Goal: Transaction & Acquisition: Purchase product/service

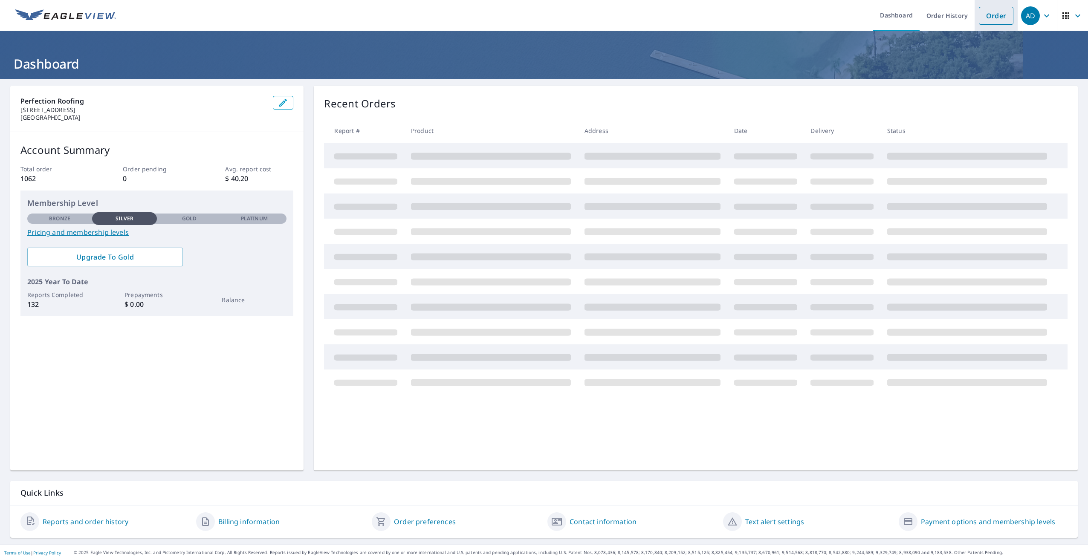
click at [993, 21] on link "Order" at bounding box center [996, 16] width 35 height 18
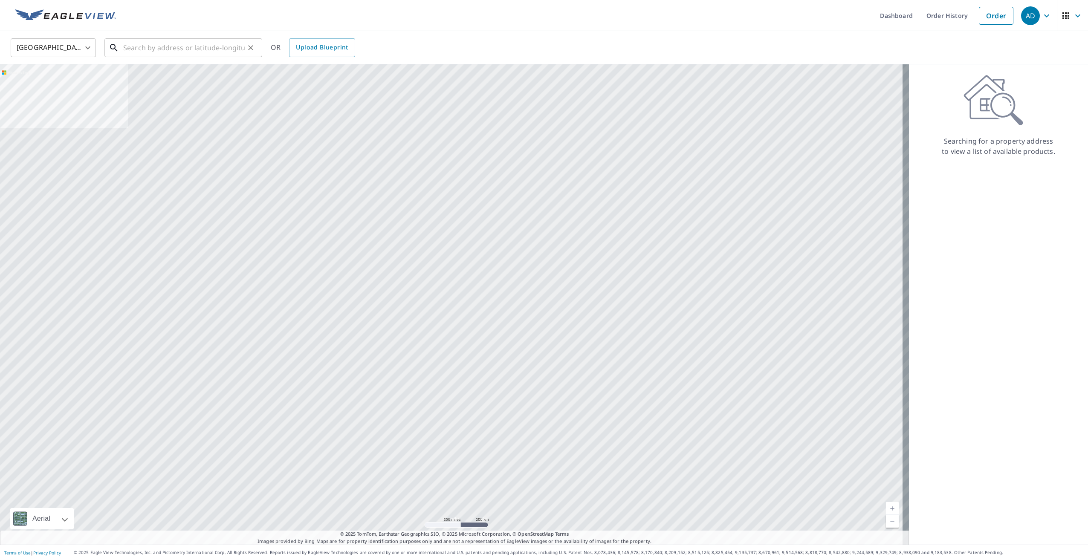
click at [150, 50] on input "text" at bounding box center [184, 48] width 122 height 24
click at [194, 87] on li "[STREET_ADDRESS]" at bounding box center [183, 76] width 158 height 29
type input "[STREET_ADDRESS]"
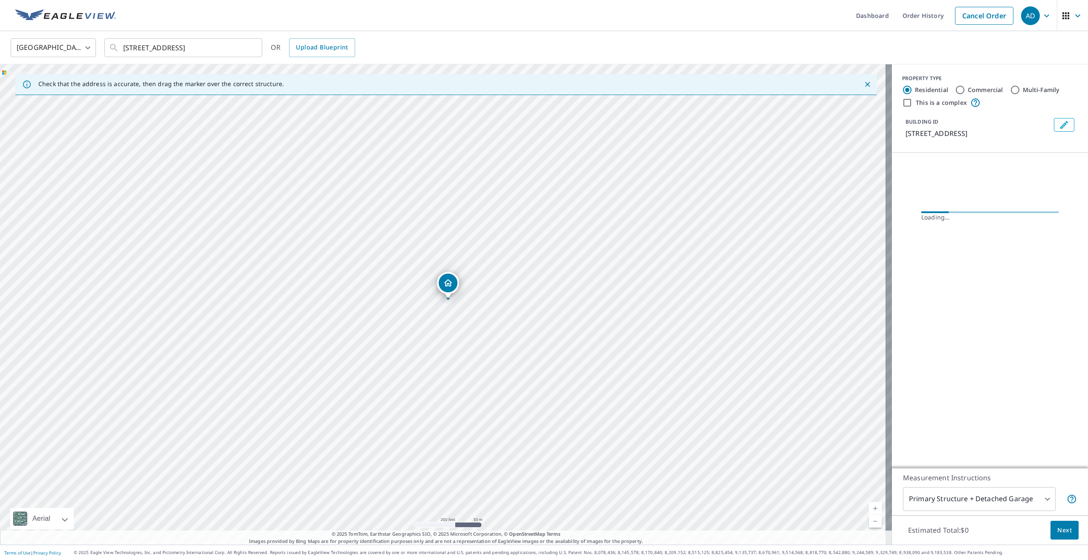
drag, startPoint x: 439, startPoint y: 313, endPoint x: 444, endPoint y: 306, distance: 8.5
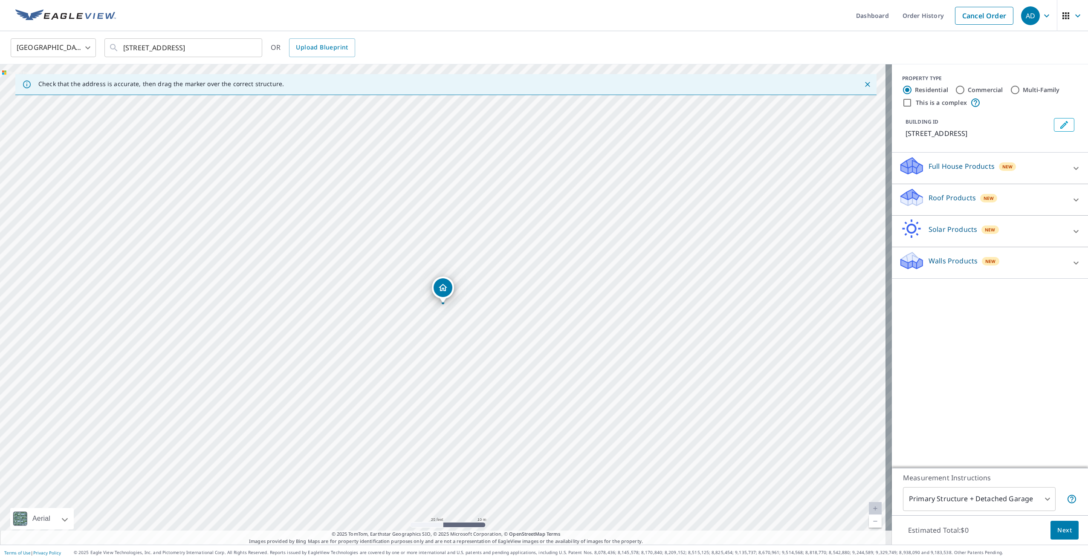
click at [985, 201] on span "New" at bounding box center [989, 198] width 11 height 7
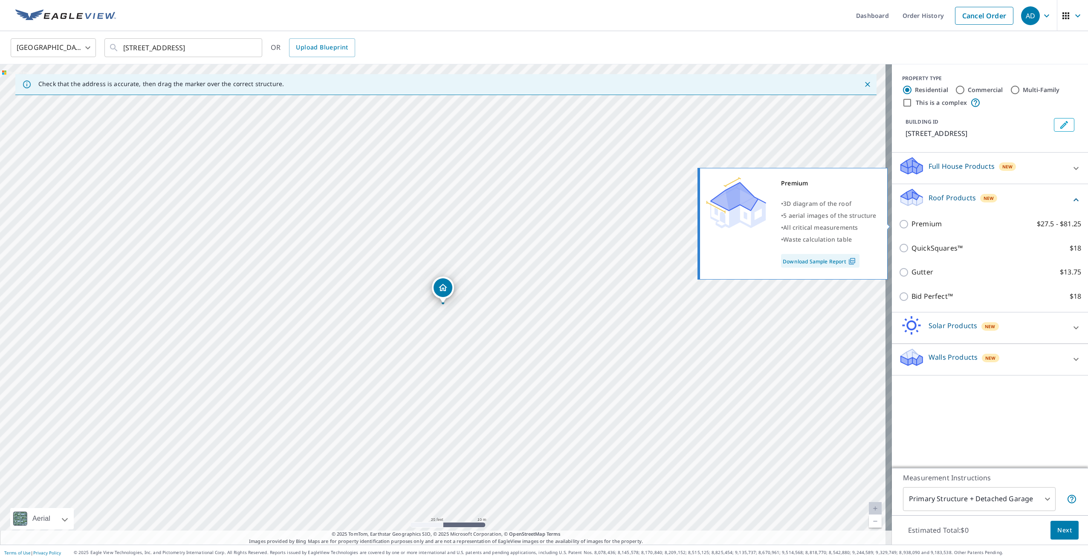
click at [900, 224] on input "Premium $27.5 - $81.25" at bounding box center [905, 224] width 13 height 10
checkbox input "true"
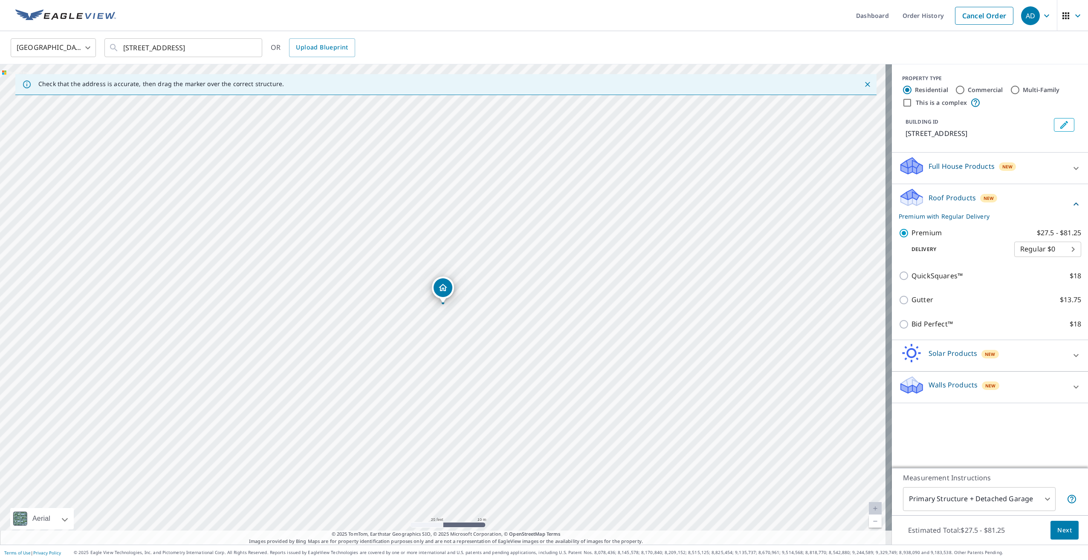
click at [1061, 533] on span "Next" at bounding box center [1064, 530] width 14 height 11
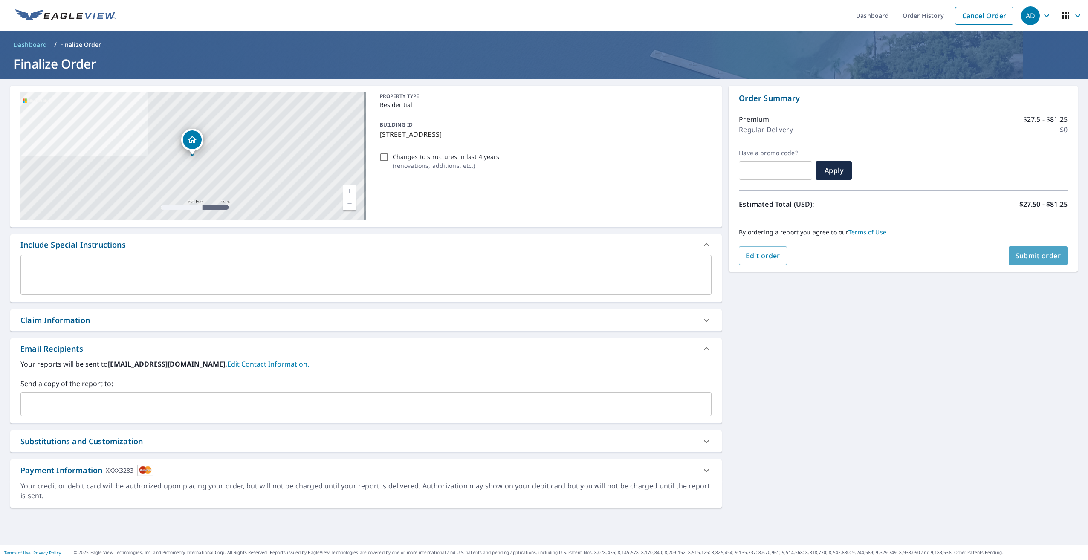
click at [1041, 260] on span "Submit order" at bounding box center [1039, 255] width 46 height 9
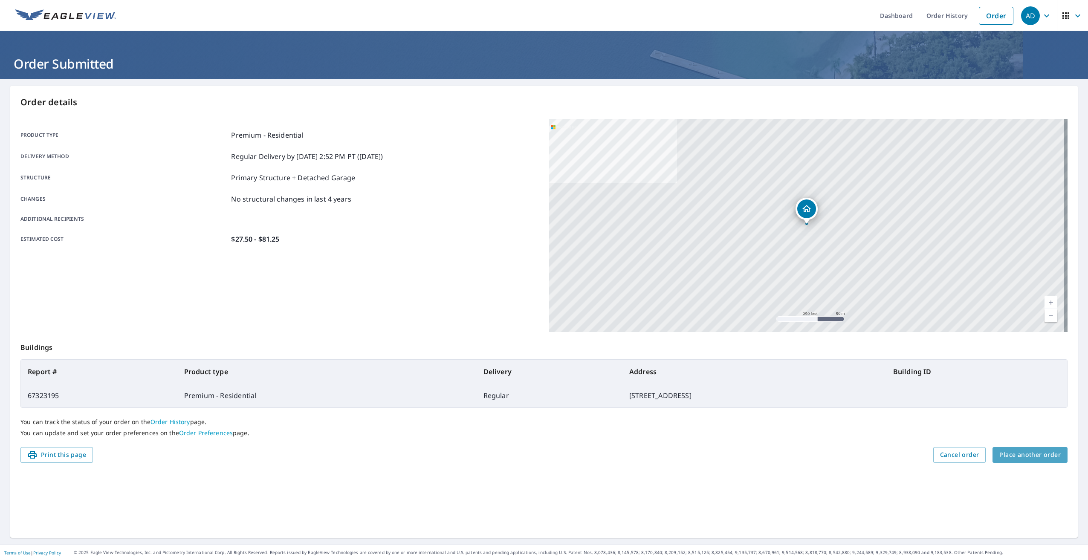
click at [1041, 455] on span "Place another order" at bounding box center [1029, 455] width 61 height 11
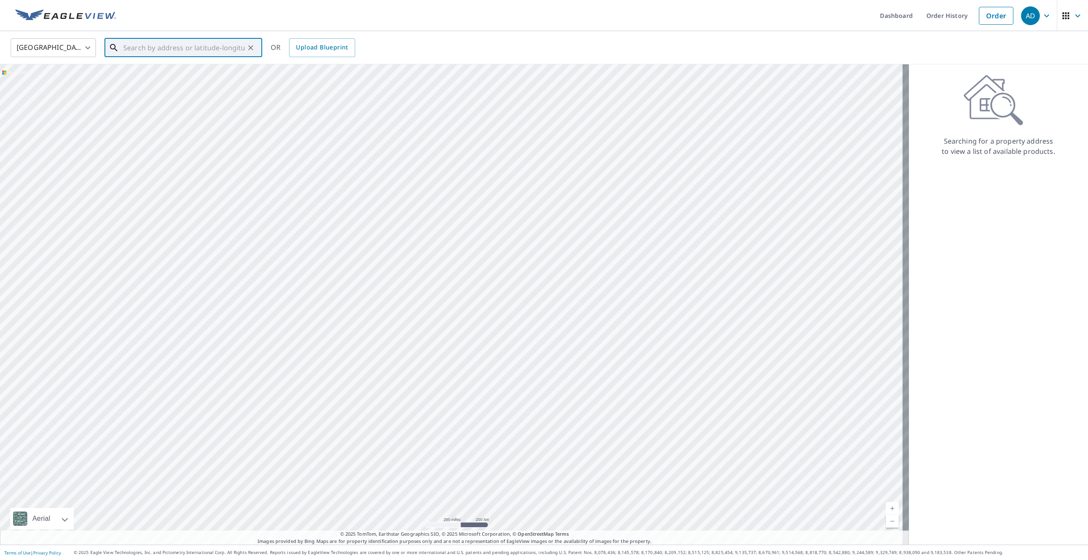
click at [188, 49] on input "text" at bounding box center [184, 48] width 122 height 24
click at [181, 83] on p "[GEOGRAPHIC_DATA], WA 99207" at bounding box center [189, 82] width 134 height 9
type input "[STREET_ADDRESS]"
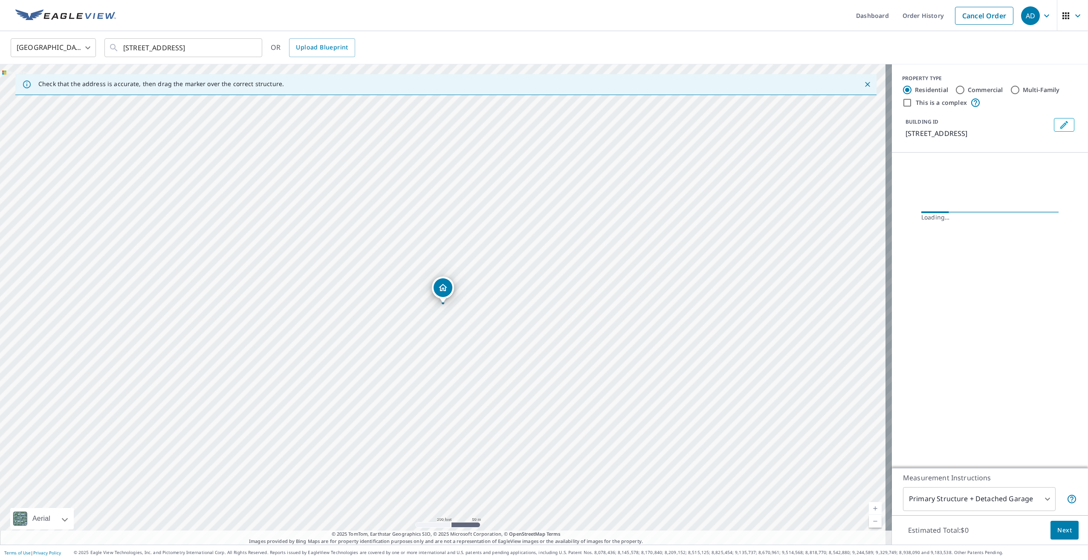
drag, startPoint x: 447, startPoint y: 306, endPoint x: 449, endPoint y: 298, distance: 8.3
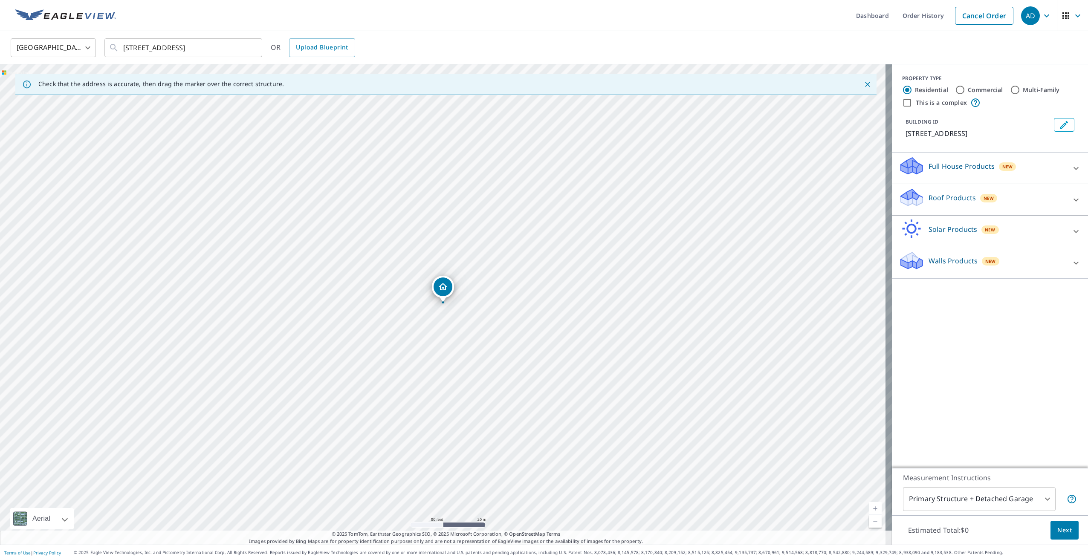
drag, startPoint x: 443, startPoint y: 311, endPoint x: 443, endPoint y: 306, distance: 5.1
drag, startPoint x: 452, startPoint y: 271, endPoint x: 462, endPoint y: 298, distance: 28.6
drag, startPoint x: 446, startPoint y: 290, endPoint x: 477, endPoint y: 296, distance: 31.7
click at [968, 200] on div "Roof Products New" at bounding box center [982, 200] width 167 height 24
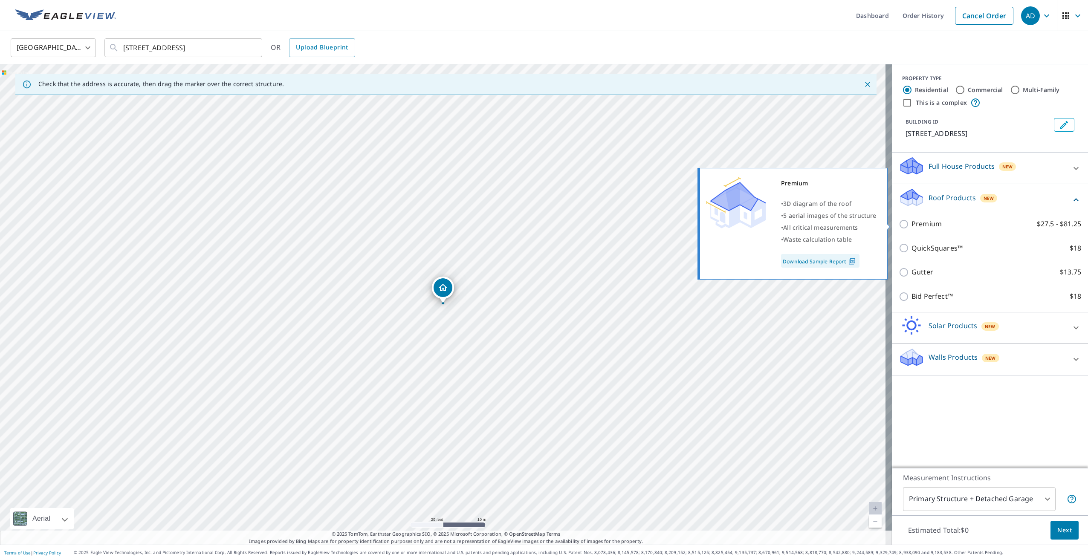
click at [912, 226] on p "Premium" at bounding box center [927, 224] width 30 height 11
click at [908, 226] on input "Premium $27.5 - $81.25" at bounding box center [905, 224] width 13 height 10
checkbox input "true"
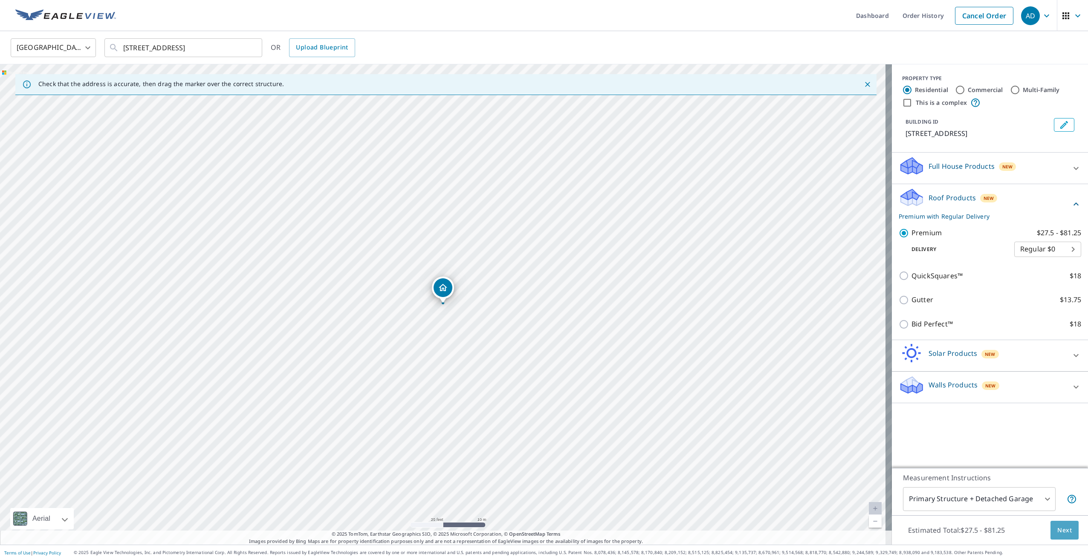
click at [1057, 532] on span "Next" at bounding box center [1064, 530] width 14 height 11
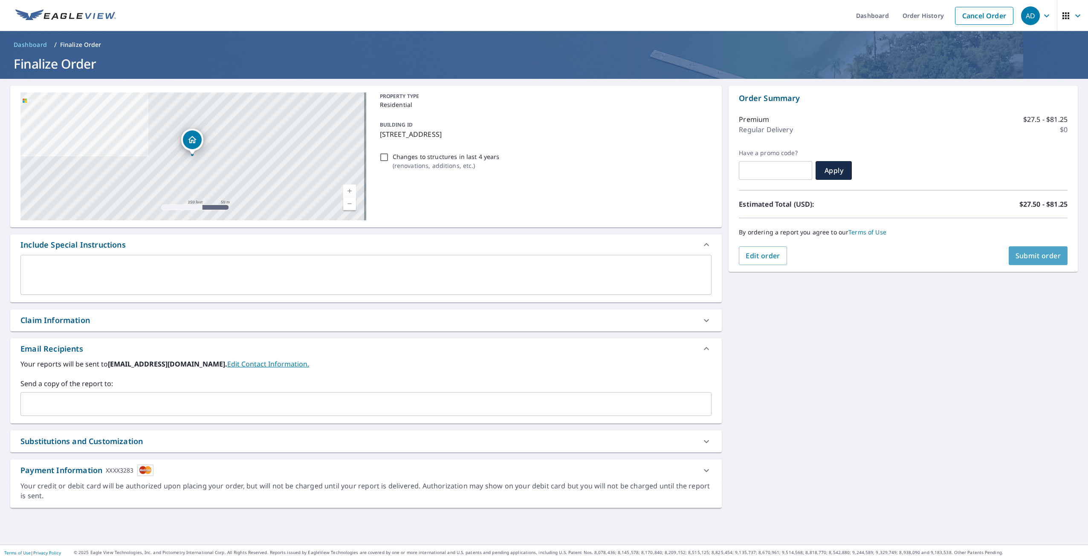
click at [1046, 253] on span "Submit order" at bounding box center [1039, 255] width 46 height 9
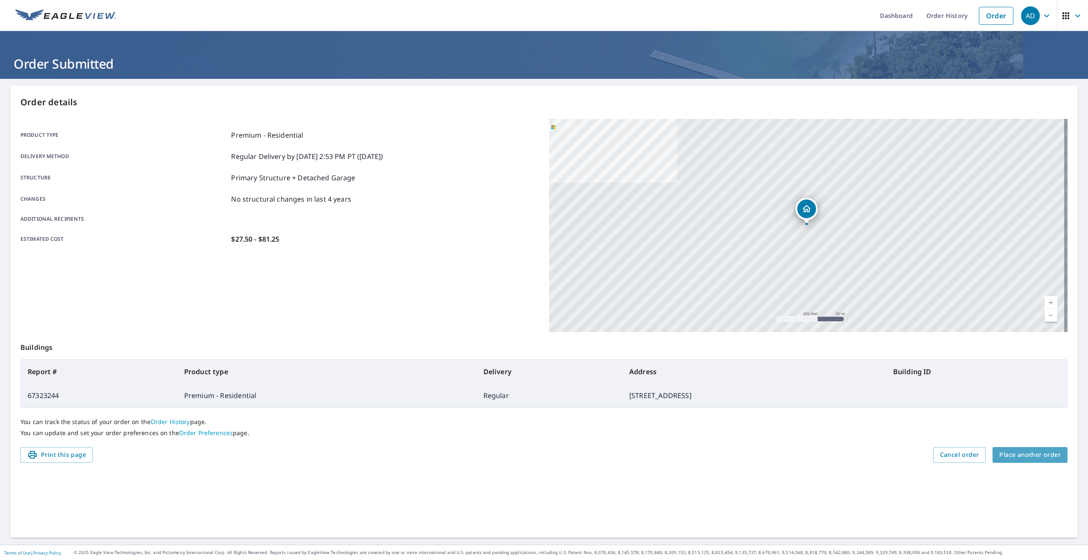
click at [1028, 457] on span "Place another order" at bounding box center [1029, 455] width 61 height 11
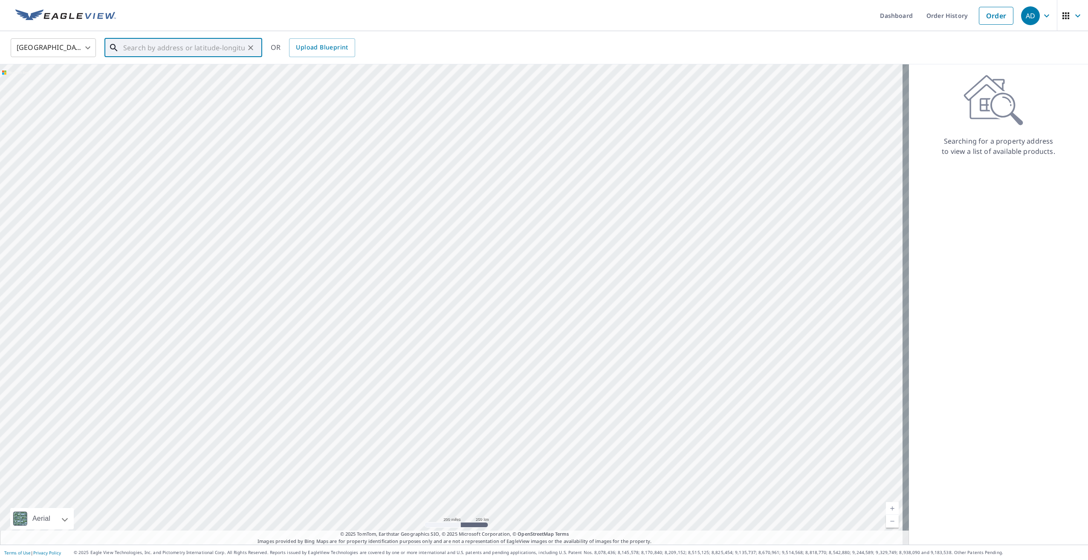
click at [177, 49] on input "text" at bounding box center [184, 48] width 122 height 24
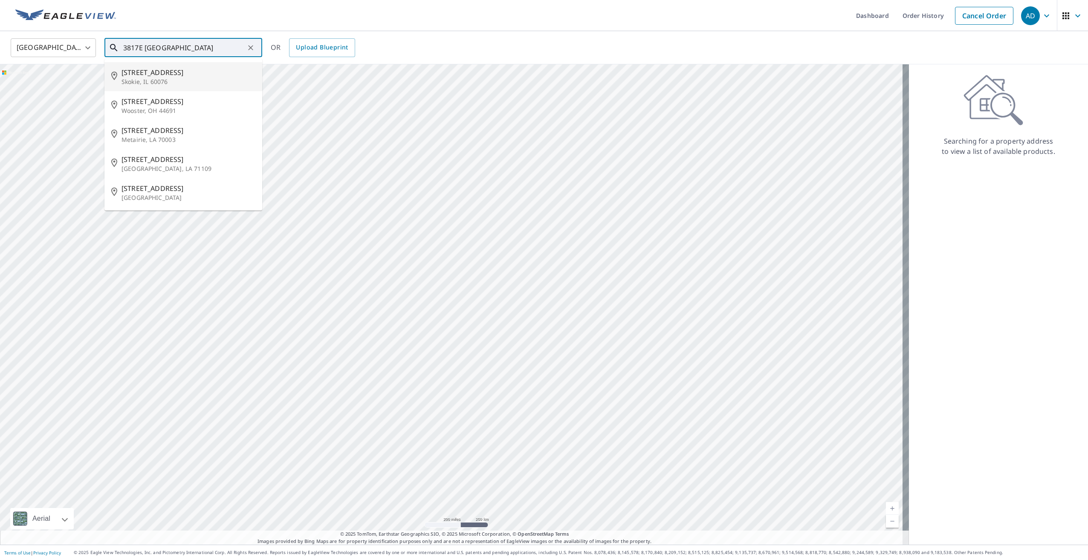
click at [137, 49] on input "3817E [GEOGRAPHIC_DATA]" at bounding box center [184, 48] width 122 height 24
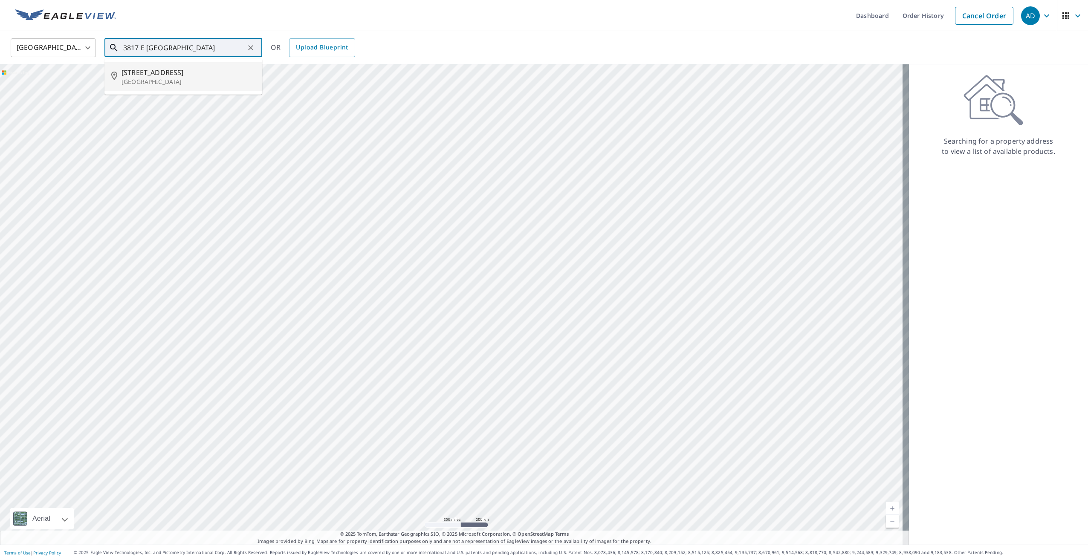
click at [192, 73] on span "[STREET_ADDRESS]" at bounding box center [189, 72] width 134 height 10
type input "[STREET_ADDRESS]"
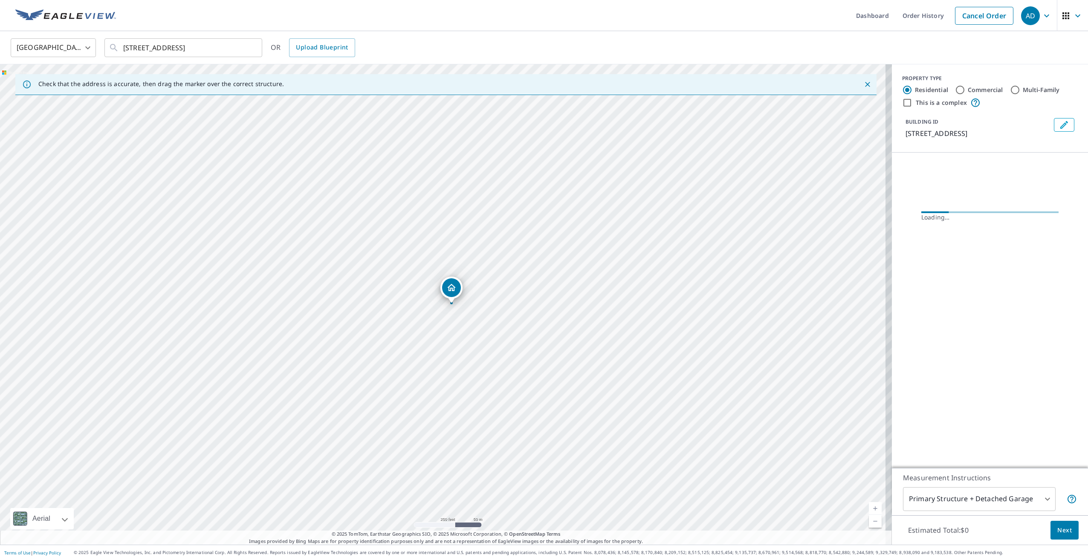
drag, startPoint x: 466, startPoint y: 320, endPoint x: 463, endPoint y: 303, distance: 17.2
drag, startPoint x: 445, startPoint y: 305, endPoint x: 446, endPoint y: 297, distance: 8.6
drag, startPoint x: 385, startPoint y: 264, endPoint x: 391, endPoint y: 258, distance: 8.4
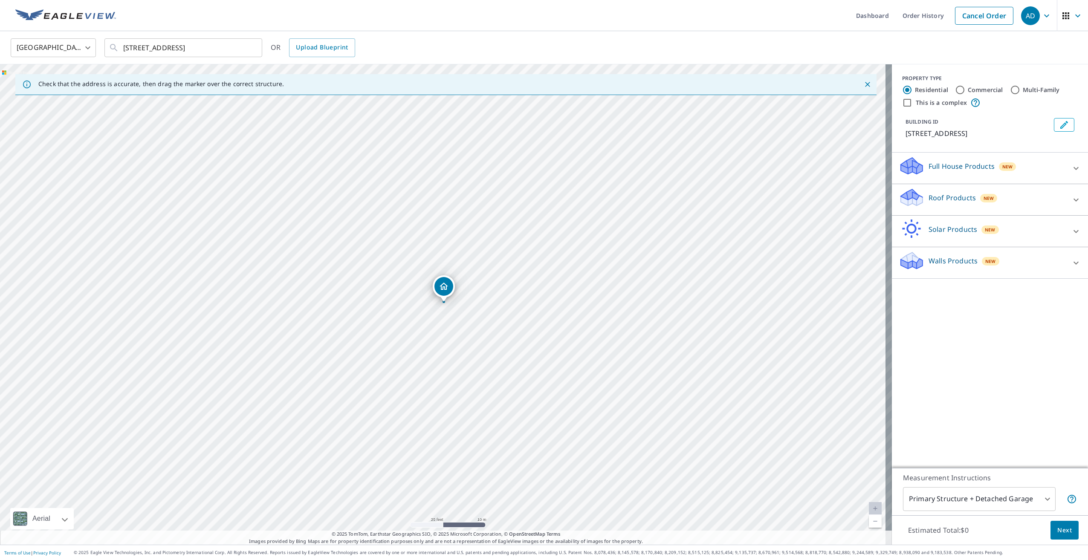
click at [929, 194] on p "Roof Products" at bounding box center [952, 198] width 47 height 10
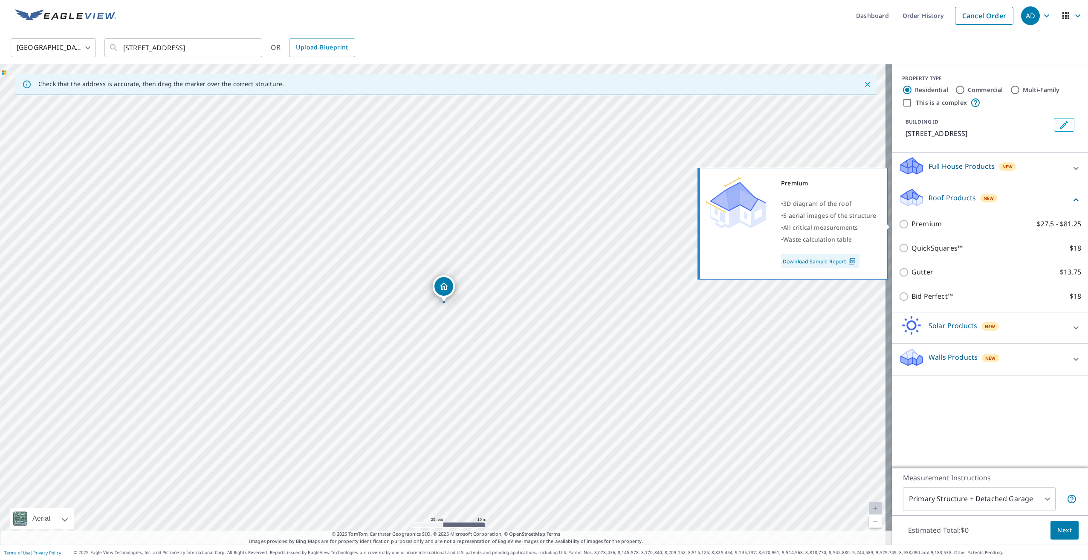
click at [899, 225] on input "Premium $27.5 - $81.25" at bounding box center [905, 224] width 13 height 10
checkbox input "true"
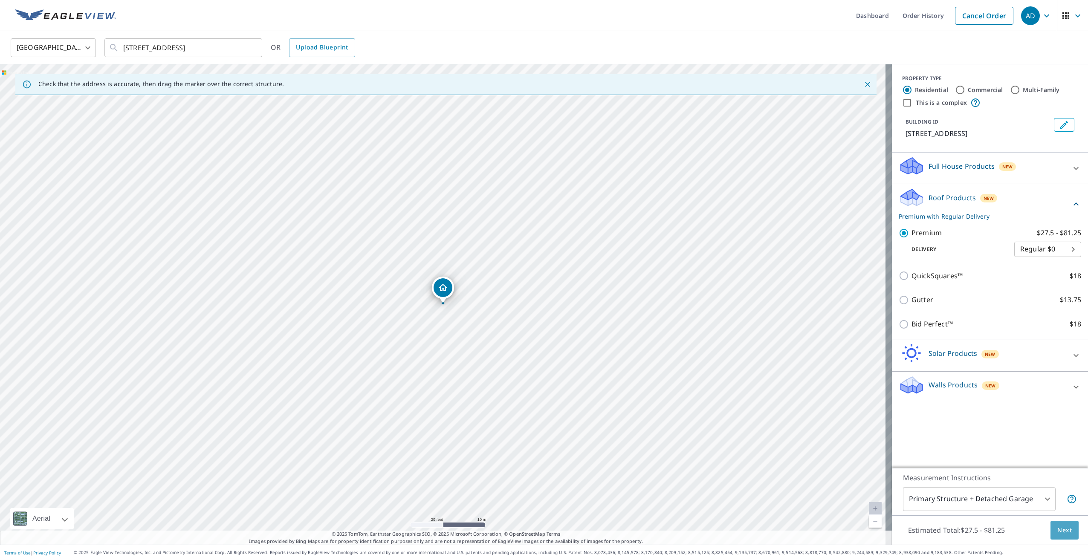
click at [1065, 537] on button "Next" at bounding box center [1065, 530] width 28 height 19
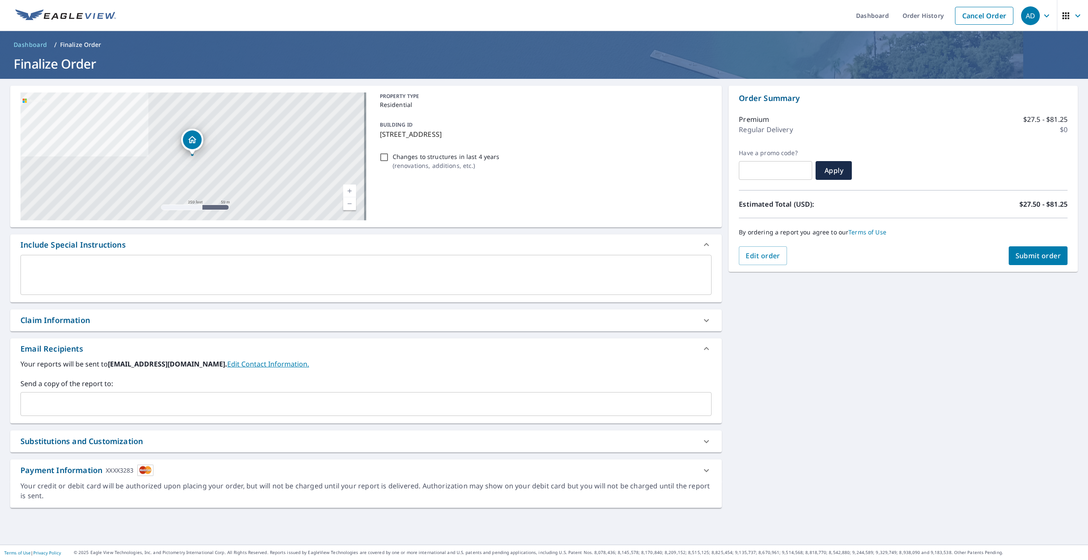
click at [1047, 261] on button "Submit order" at bounding box center [1038, 255] width 59 height 19
